Goal: Check status: Check status

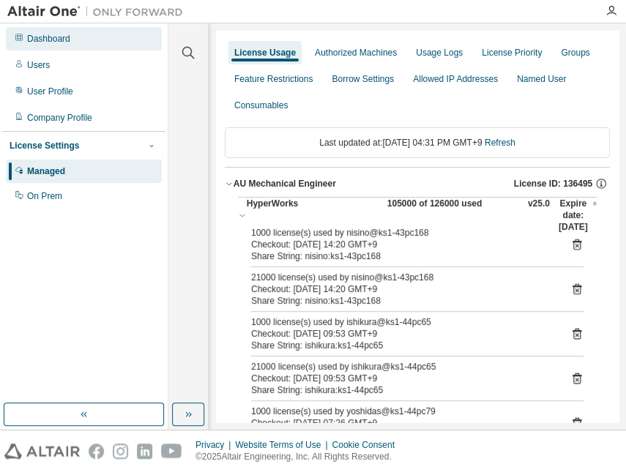
click at [38, 34] on div "Dashboard" at bounding box center [48, 39] width 43 height 12
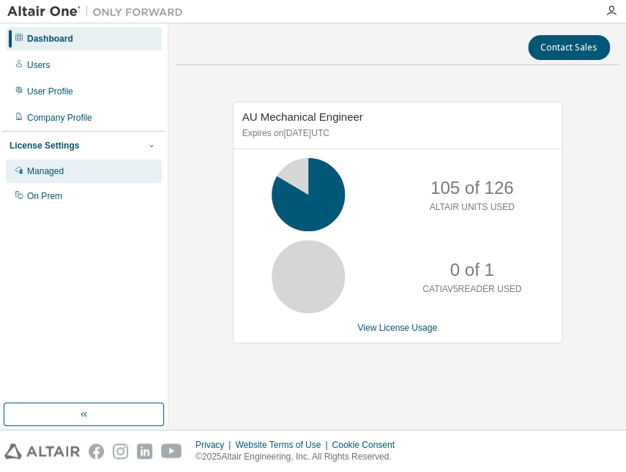
click at [45, 168] on div "Managed" at bounding box center [45, 172] width 37 height 12
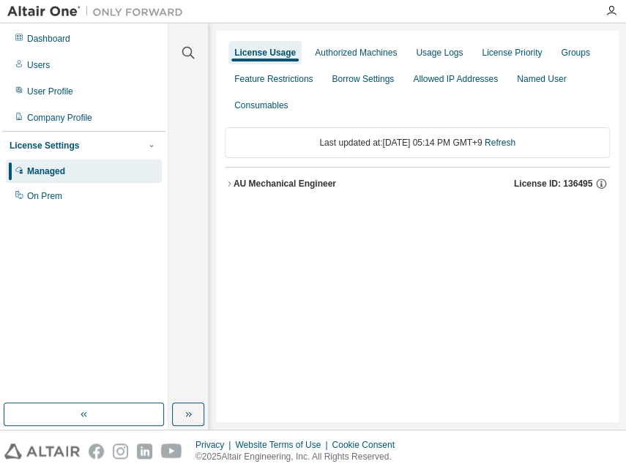
click at [293, 179] on div "AU Mechanical Engineer" at bounding box center [285, 184] width 103 height 12
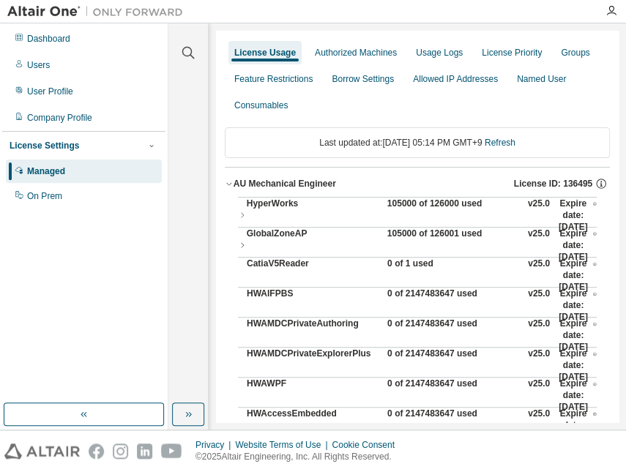
click at [425, 201] on div "105000 of 126000 used" at bounding box center [453, 215] width 132 height 35
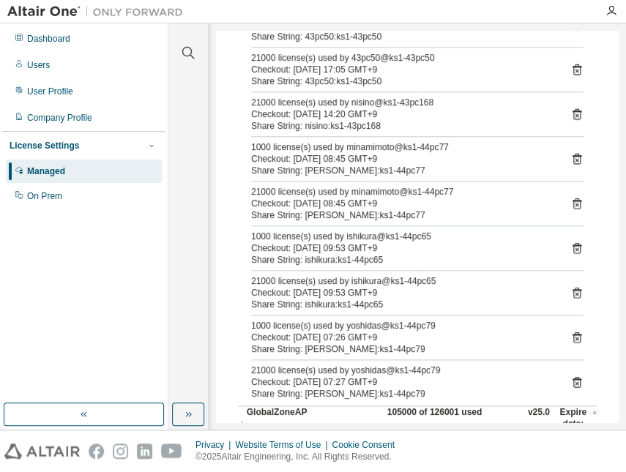
scroll to position [332, 0]
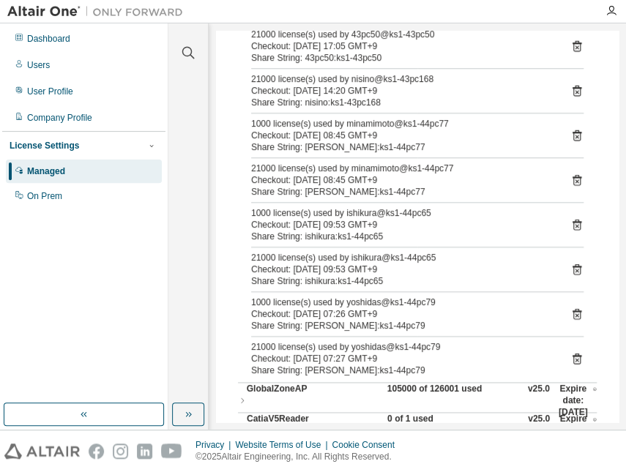
click at [55, 144] on div "License Settings" at bounding box center [45, 146] width 70 height 12
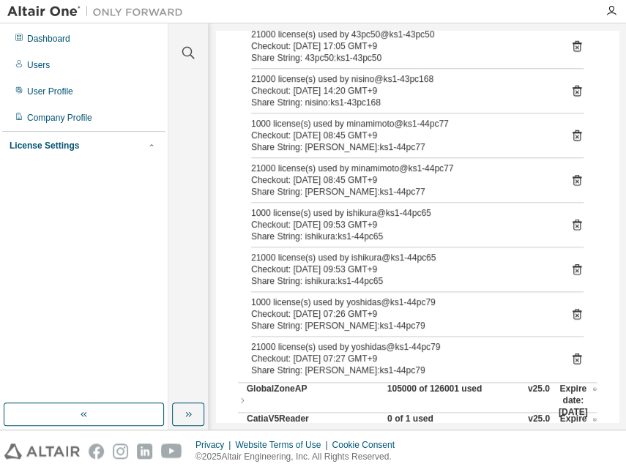
click at [45, 146] on div "License Settings" at bounding box center [45, 146] width 70 height 12
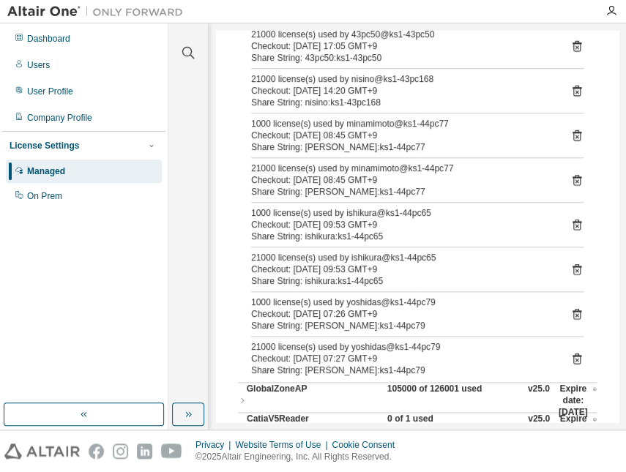
click at [34, 170] on div "Managed" at bounding box center [46, 172] width 38 height 12
click at [44, 40] on div "Dashboard" at bounding box center [48, 39] width 43 height 12
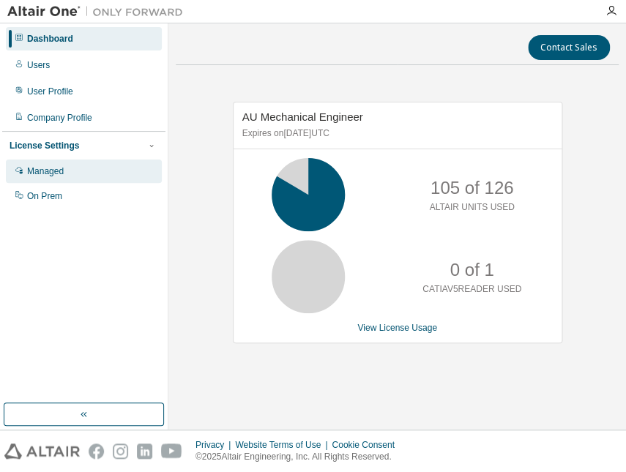
click at [56, 170] on div "Managed" at bounding box center [45, 172] width 37 height 12
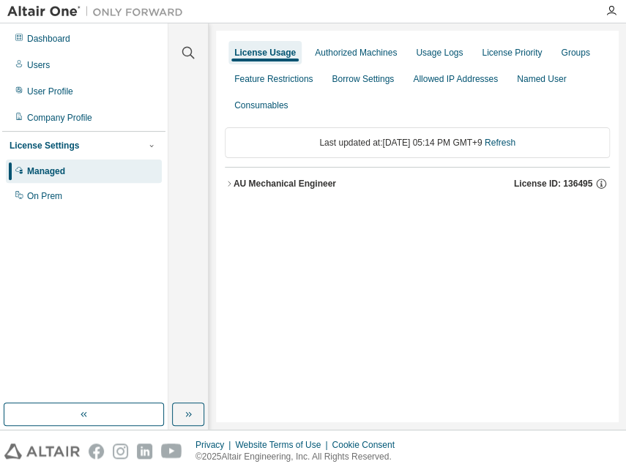
click at [336, 185] on div "AU Mechanical Engineer License ID: 136495" at bounding box center [422, 183] width 376 height 13
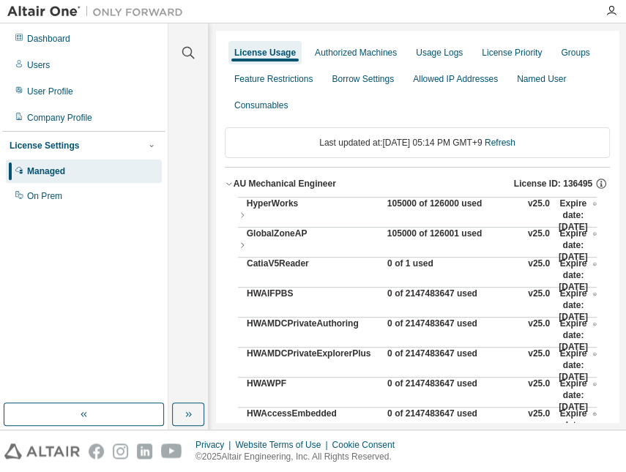
click at [418, 200] on div "105000 of 126000 used" at bounding box center [453, 215] width 132 height 35
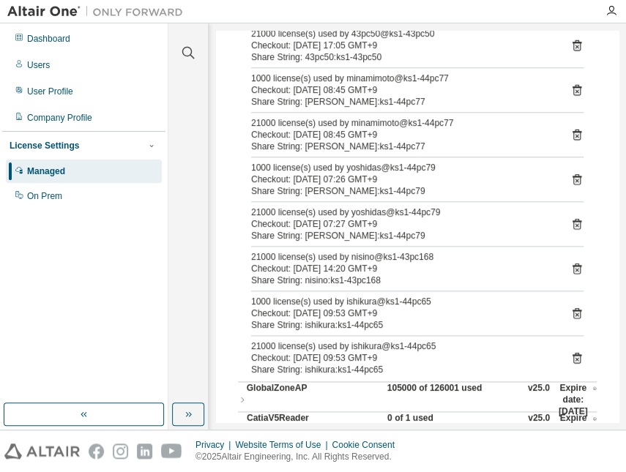
scroll to position [332, 0]
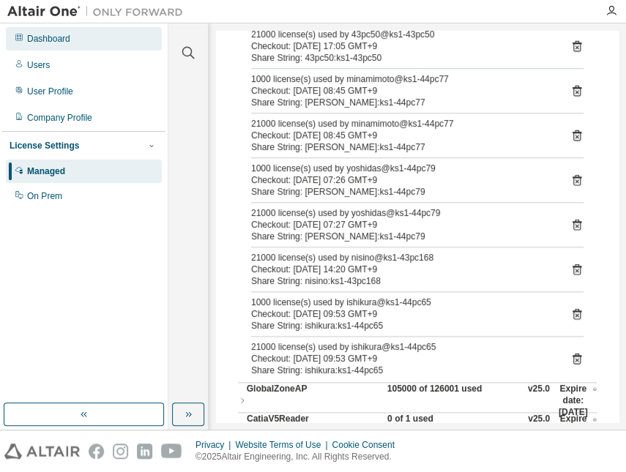
click at [62, 41] on div "Dashboard" at bounding box center [48, 39] width 43 height 12
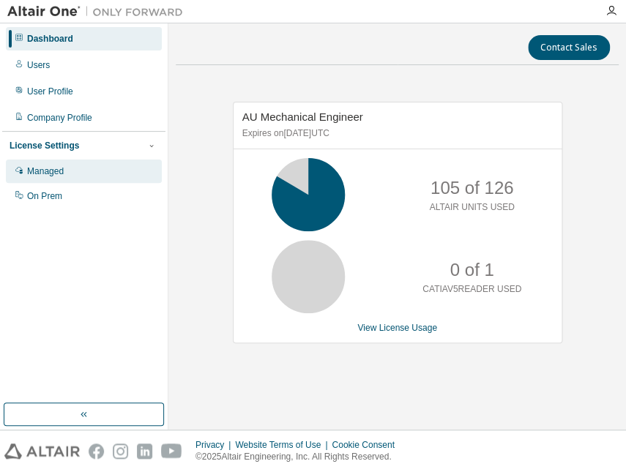
click at [30, 175] on div "Managed" at bounding box center [45, 172] width 37 height 12
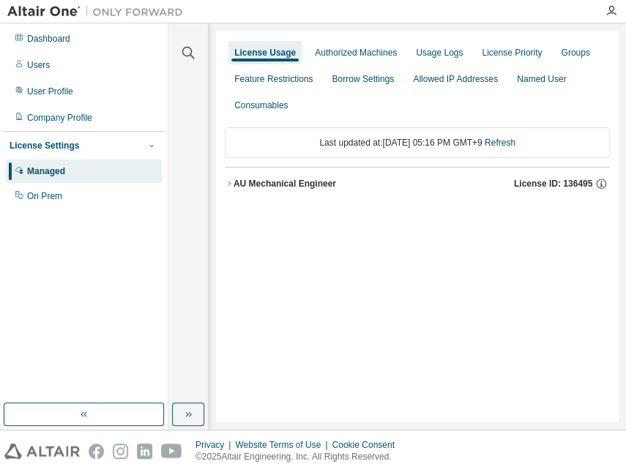
click at [297, 183] on div "AU Mechanical Engineer" at bounding box center [285, 184] width 103 height 12
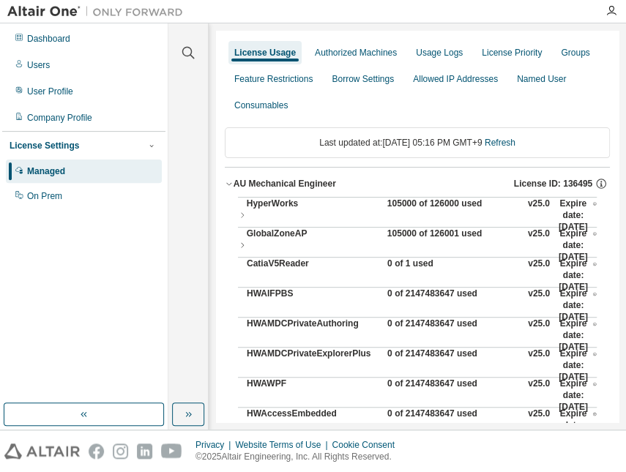
click at [397, 206] on div "105000 of 126000 used" at bounding box center [453, 215] width 132 height 35
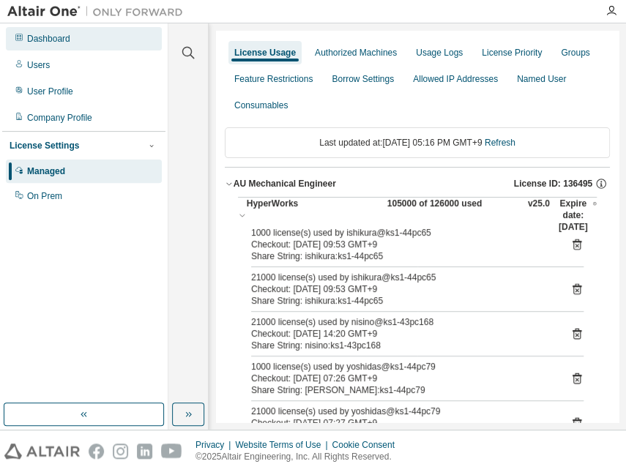
click at [67, 36] on div "Dashboard" at bounding box center [48, 39] width 43 height 12
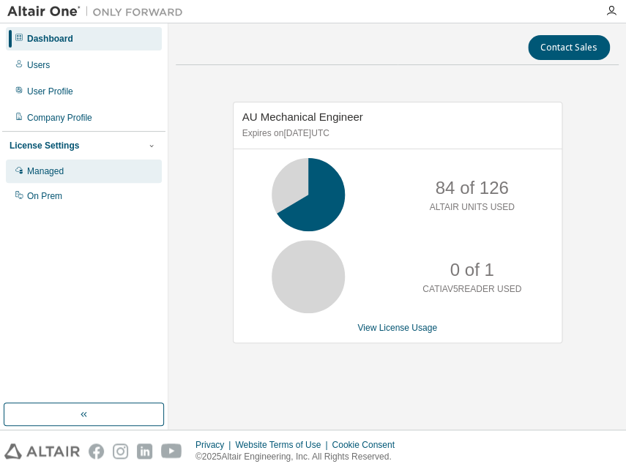
click at [37, 166] on div "Managed" at bounding box center [45, 172] width 37 height 12
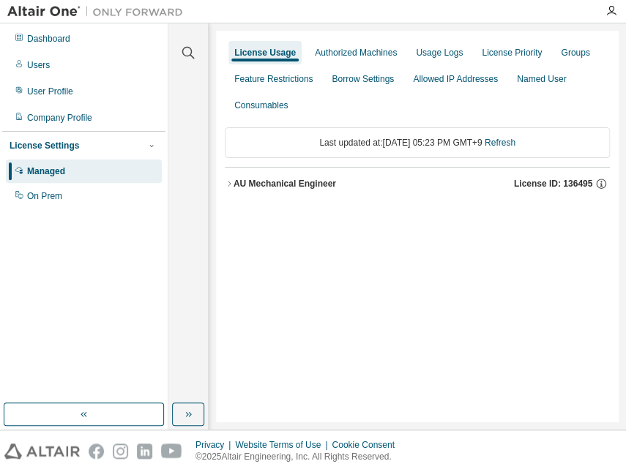
click at [329, 181] on div "AU Mechanical Engineer" at bounding box center [285, 184] width 103 height 12
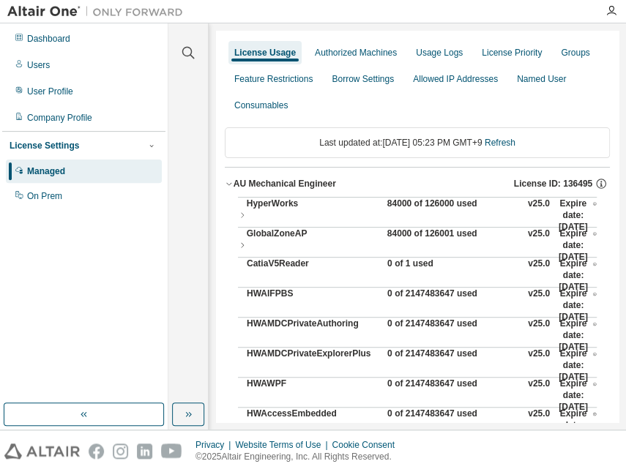
click at [406, 203] on div "84000 of 126000 used" at bounding box center [453, 215] width 132 height 35
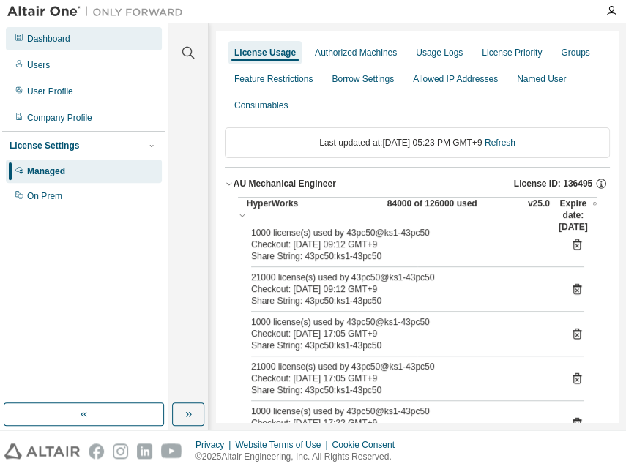
click at [62, 37] on div "Dashboard" at bounding box center [48, 39] width 43 height 12
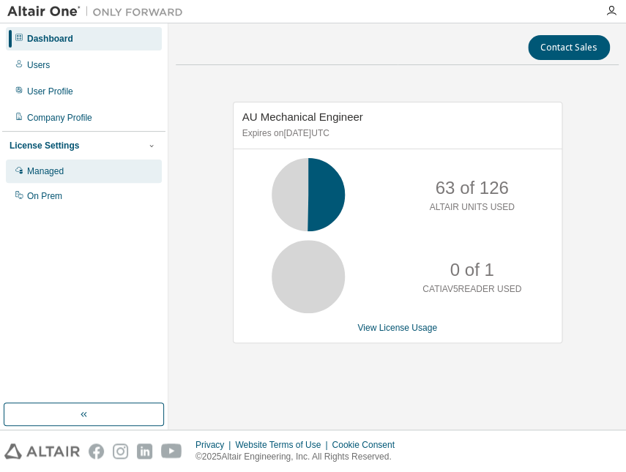
click at [31, 166] on div "Managed" at bounding box center [45, 172] width 37 height 12
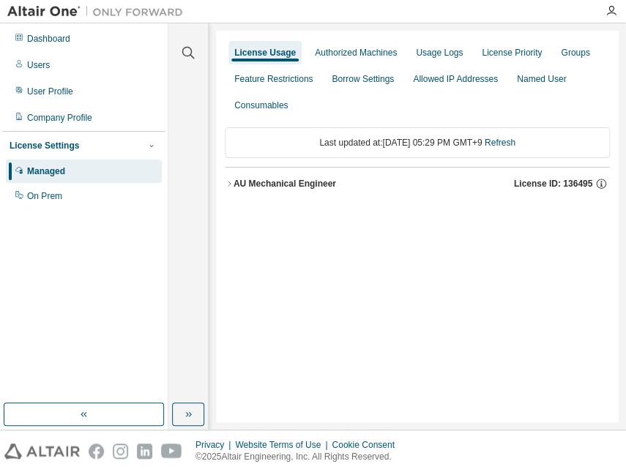
click at [305, 192] on button "AU Mechanical Engineer License ID: 136495" at bounding box center [417, 184] width 385 height 32
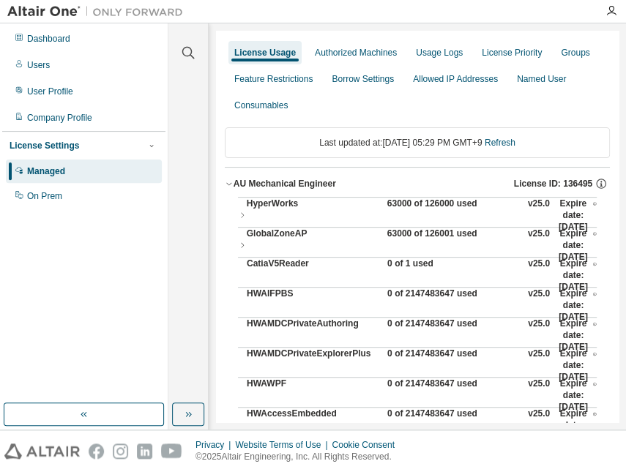
click at [409, 207] on div "63000 of 126000 used" at bounding box center [453, 215] width 132 height 35
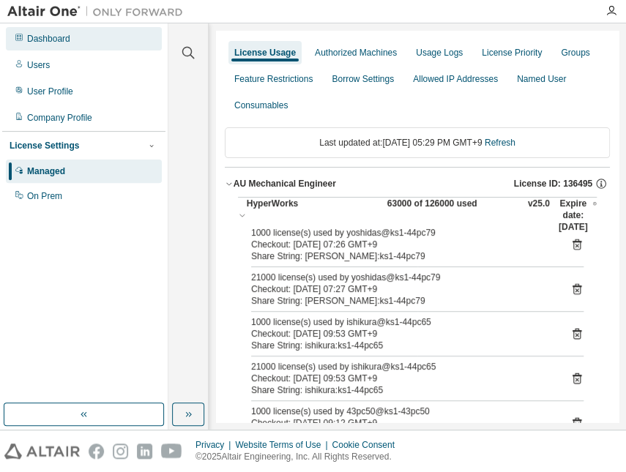
click at [88, 36] on div "Dashboard" at bounding box center [84, 38] width 156 height 23
